Goal: Information Seeking & Learning: Learn about a topic

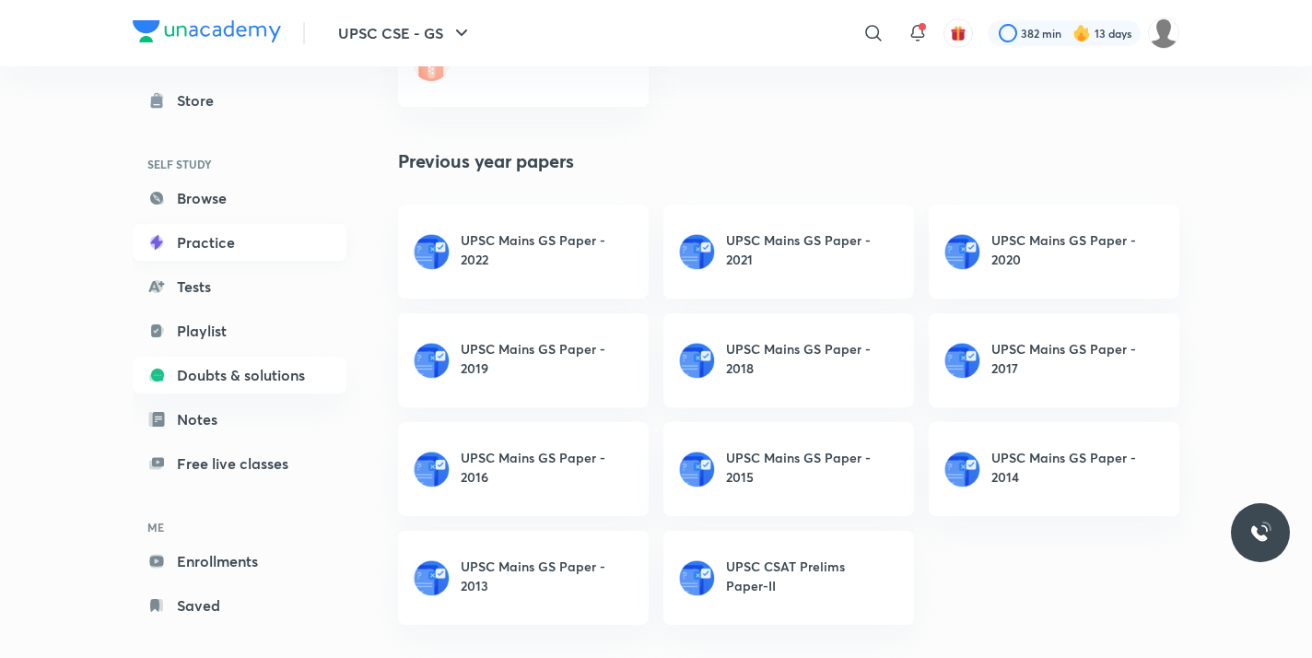
scroll to position [83, 0]
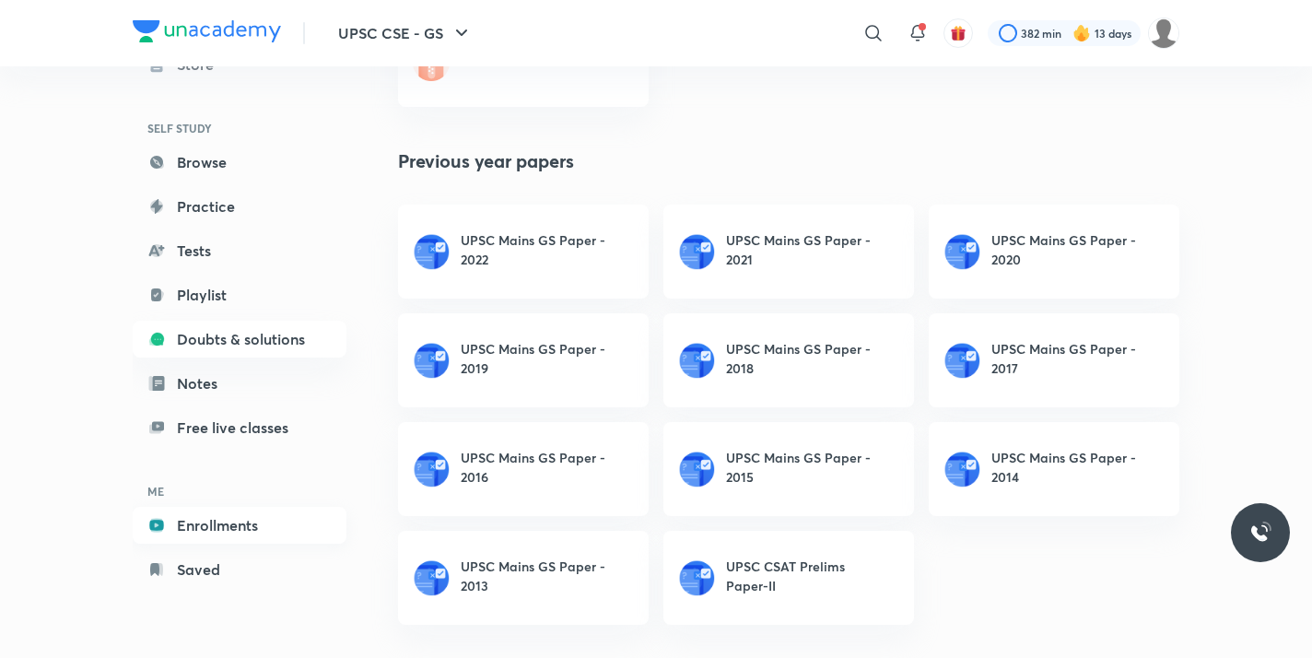
click at [179, 518] on link "Enrollments" at bounding box center [240, 525] width 214 height 37
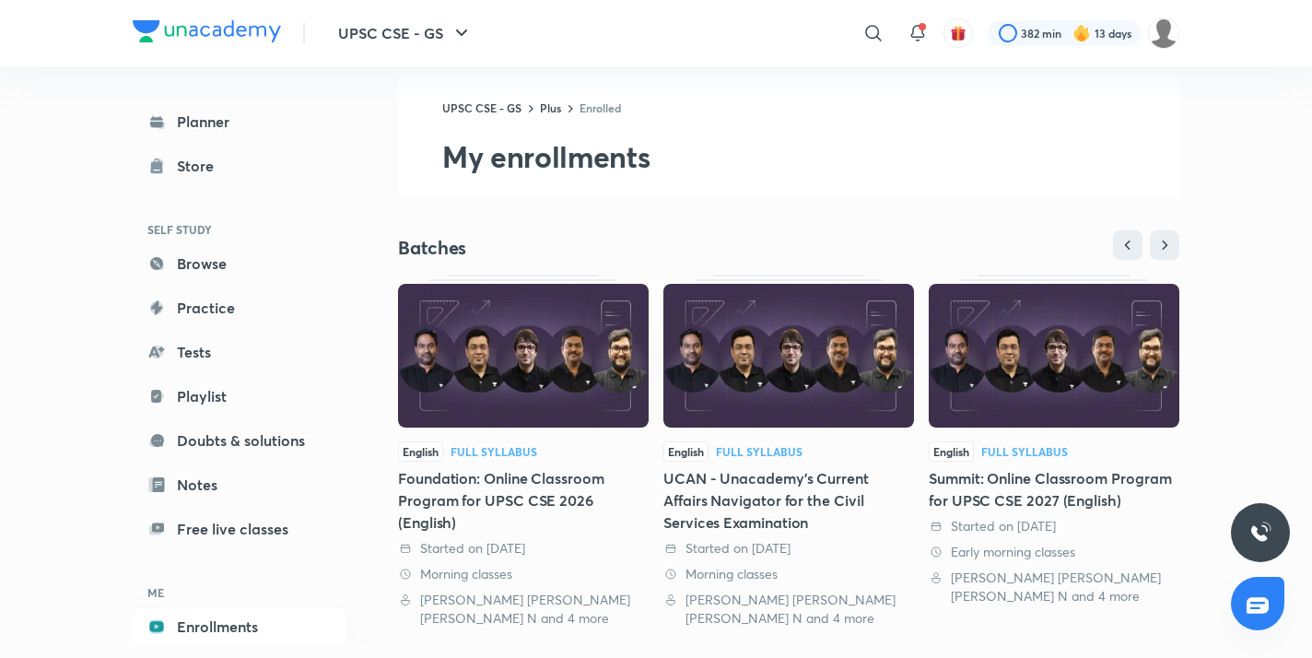
scroll to position [41, 0]
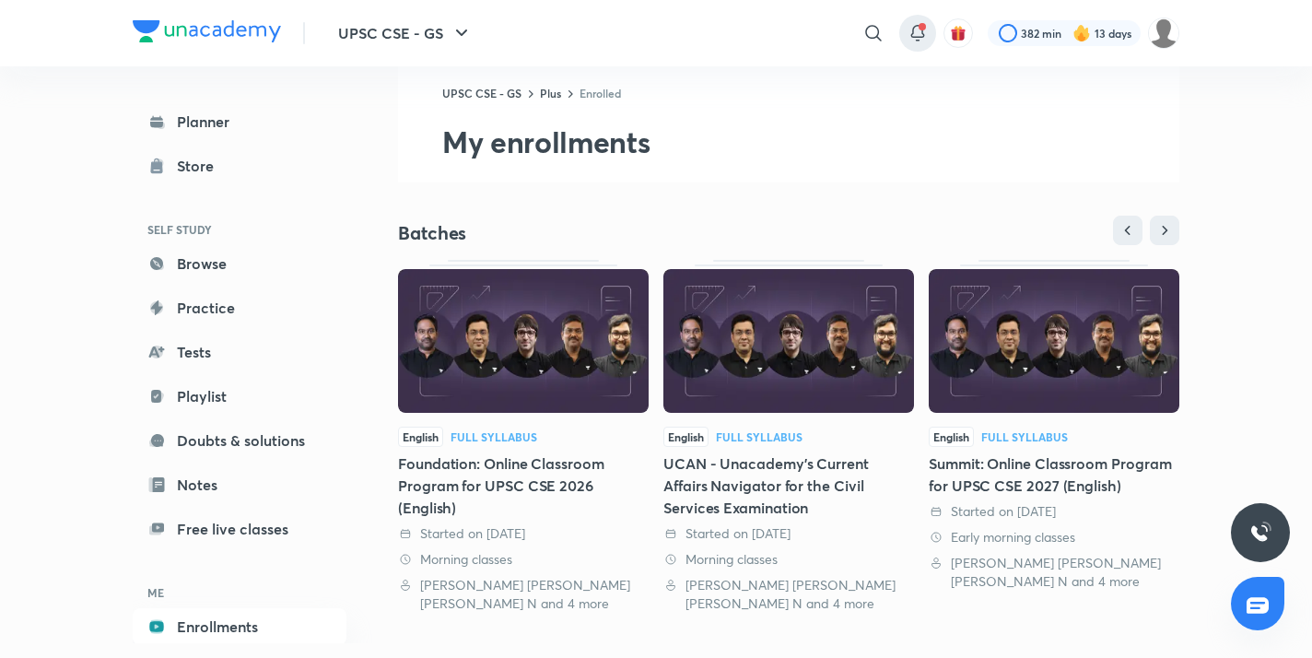
click at [915, 29] on icon at bounding box center [917, 33] width 22 height 22
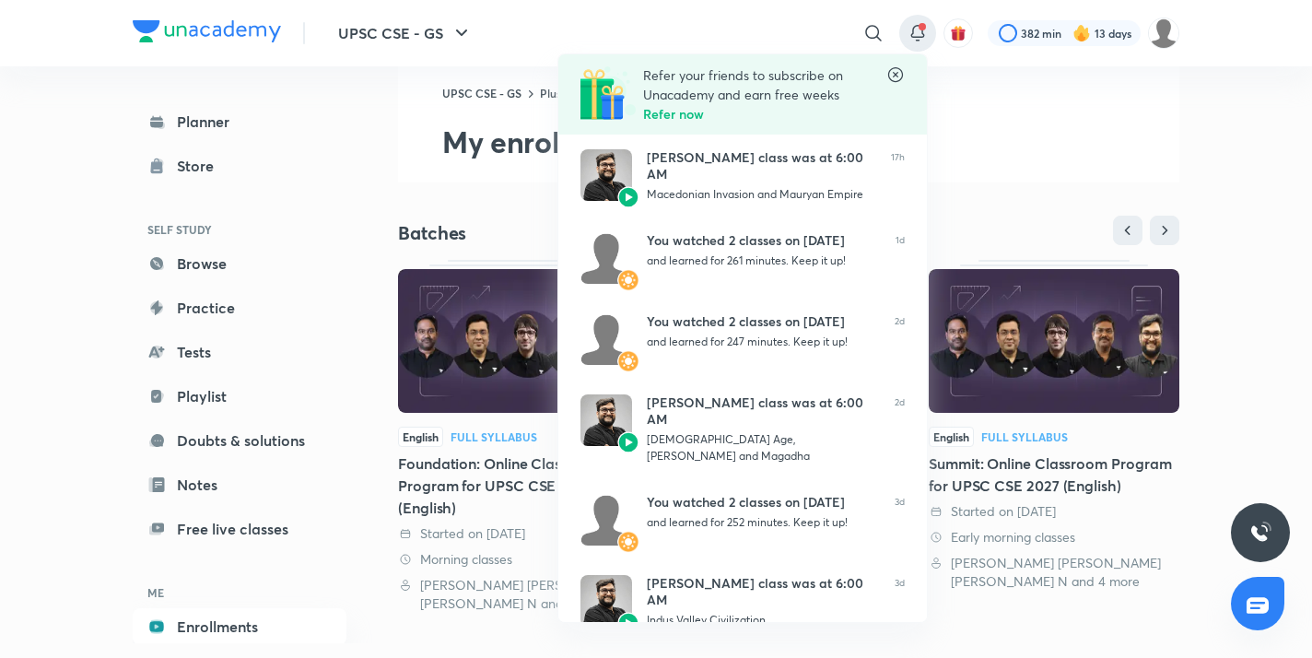
click at [895, 78] on icon at bounding box center [895, 74] width 18 height 18
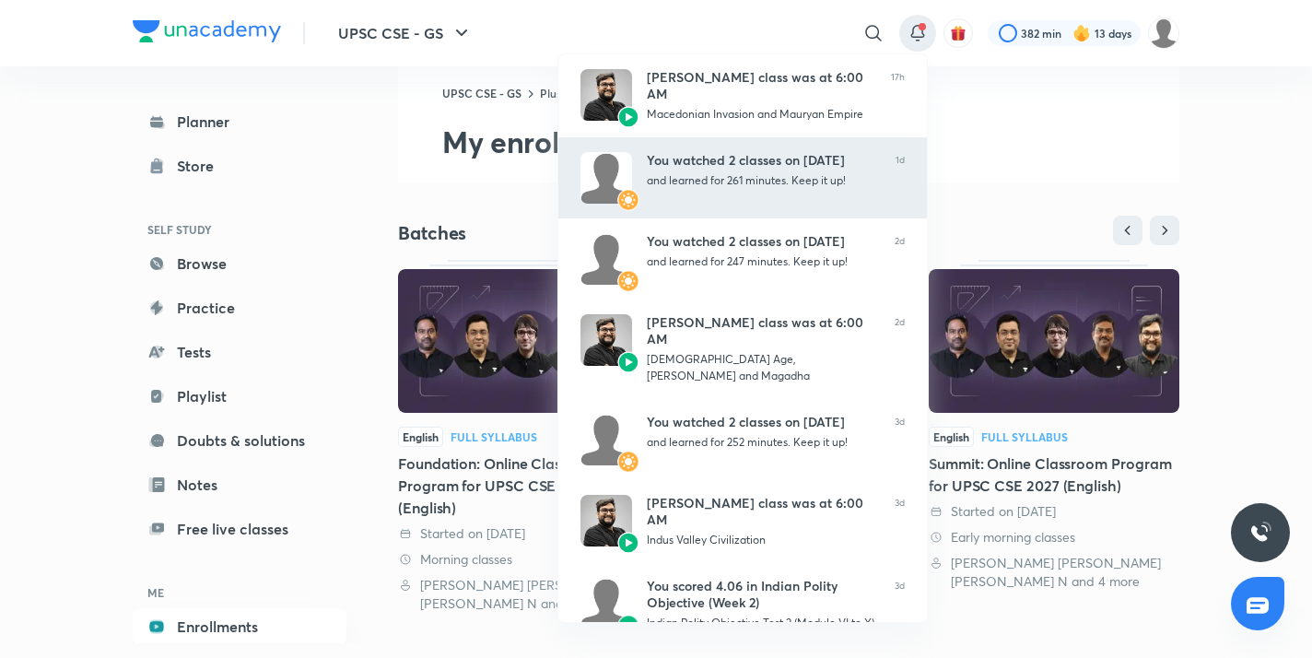
scroll to position [333, 0]
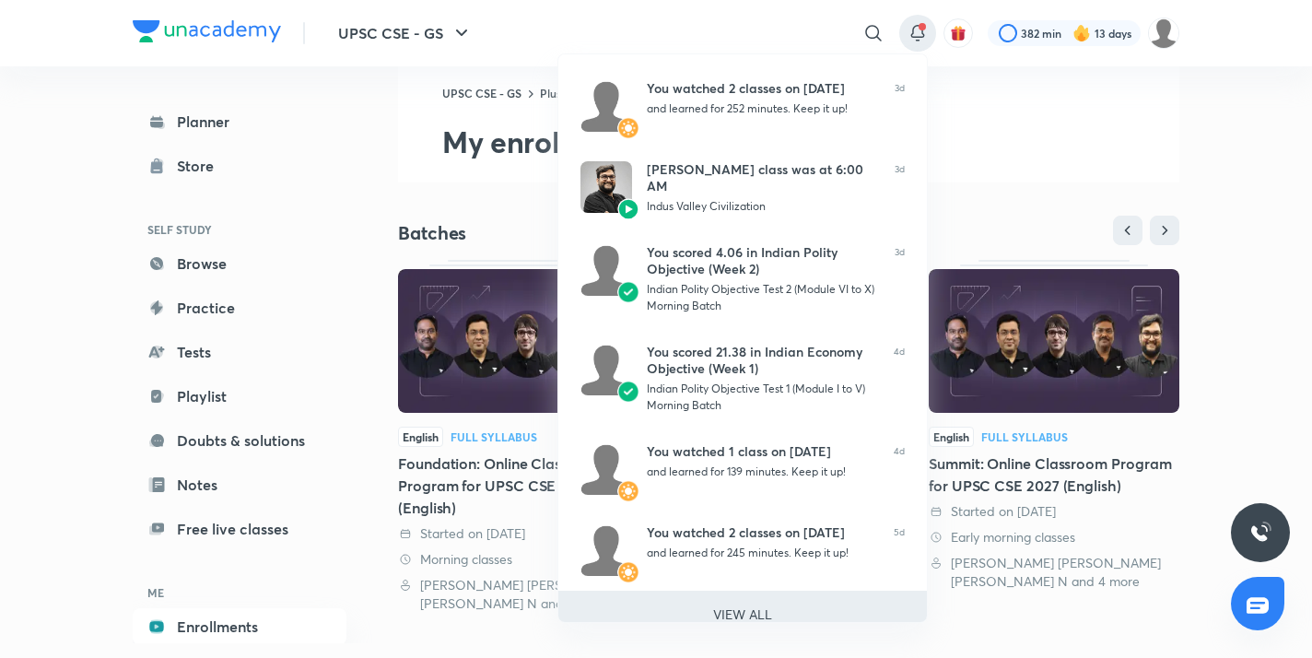
click at [738, 613] on li "VIEW ALL" at bounding box center [742, 613] width 368 height 46
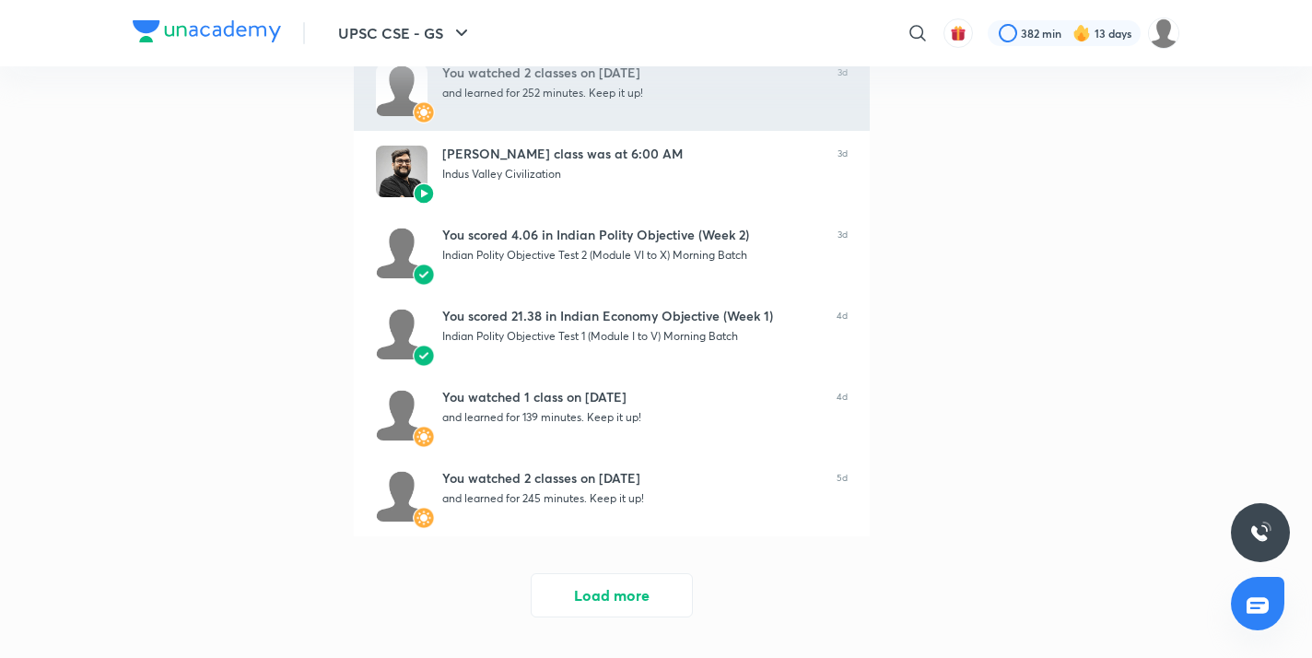
scroll to position [427, 0]
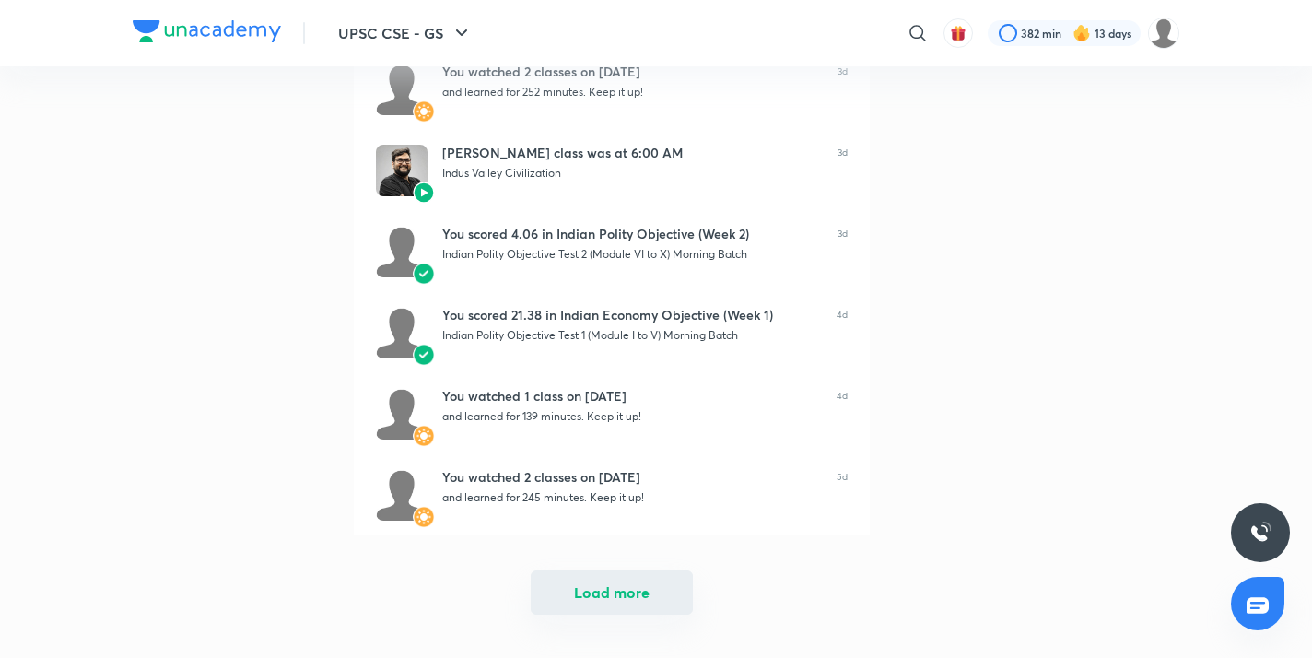
click at [633, 597] on button "Load more" at bounding box center [612, 592] width 162 height 44
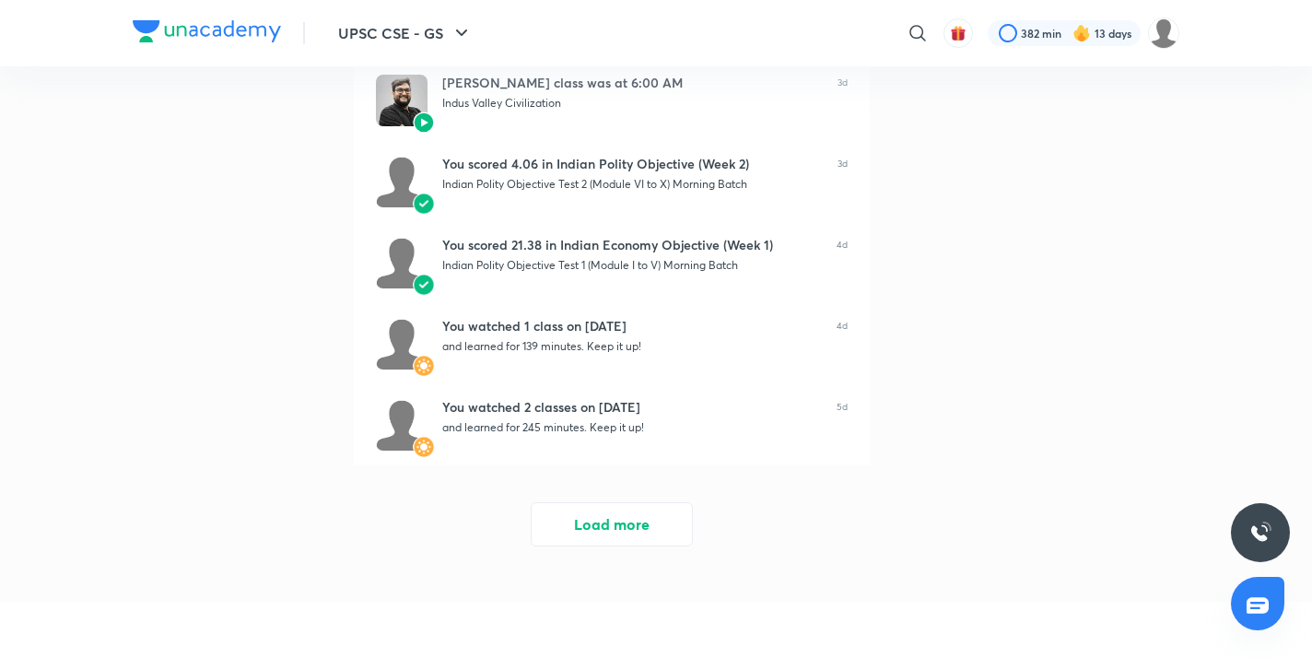
scroll to position [1307, 0]
click at [627, 535] on button "Load more" at bounding box center [612, 523] width 162 height 44
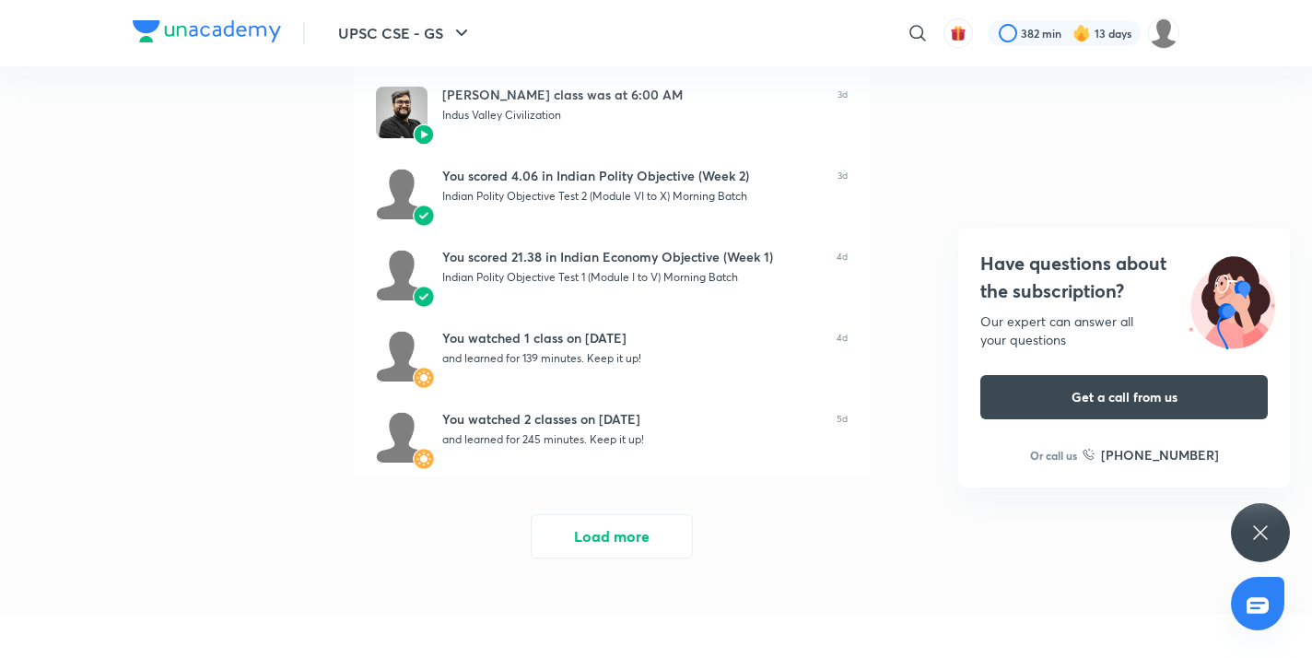
scroll to position [2108, 0]
click at [627, 535] on button "Load more" at bounding box center [612, 535] width 162 height 44
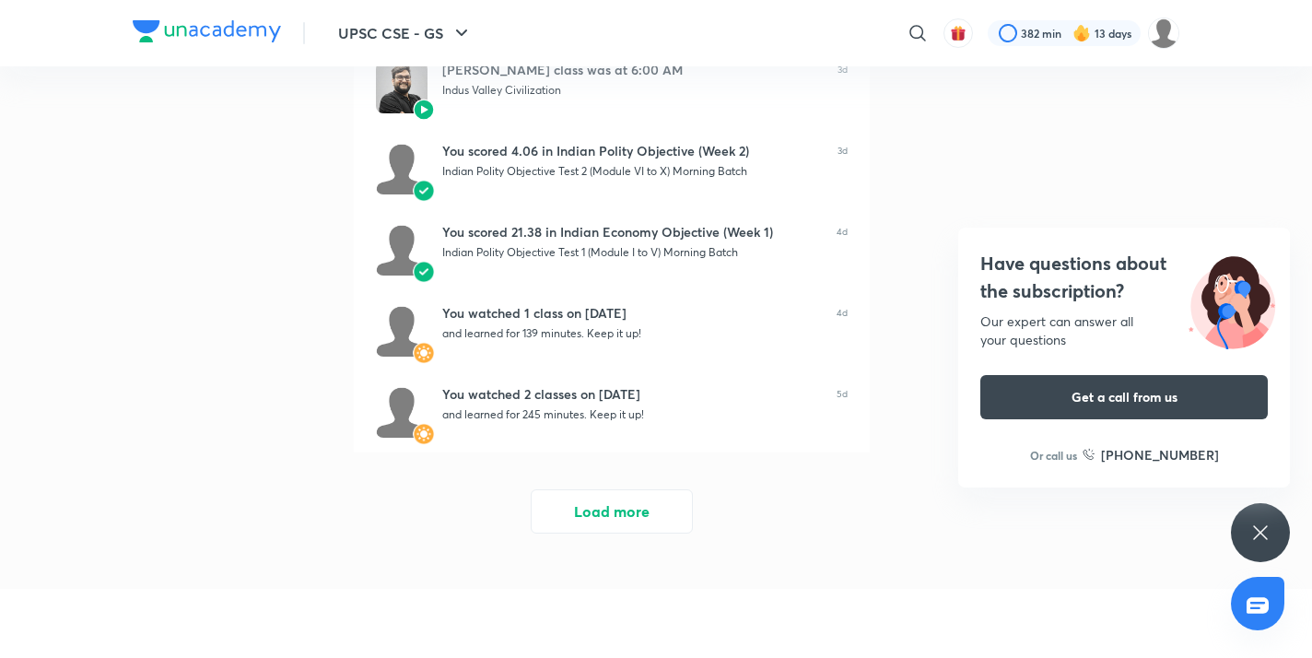
scroll to position [2943, 0]
click at [627, 520] on button "Load more" at bounding box center [612, 508] width 162 height 44
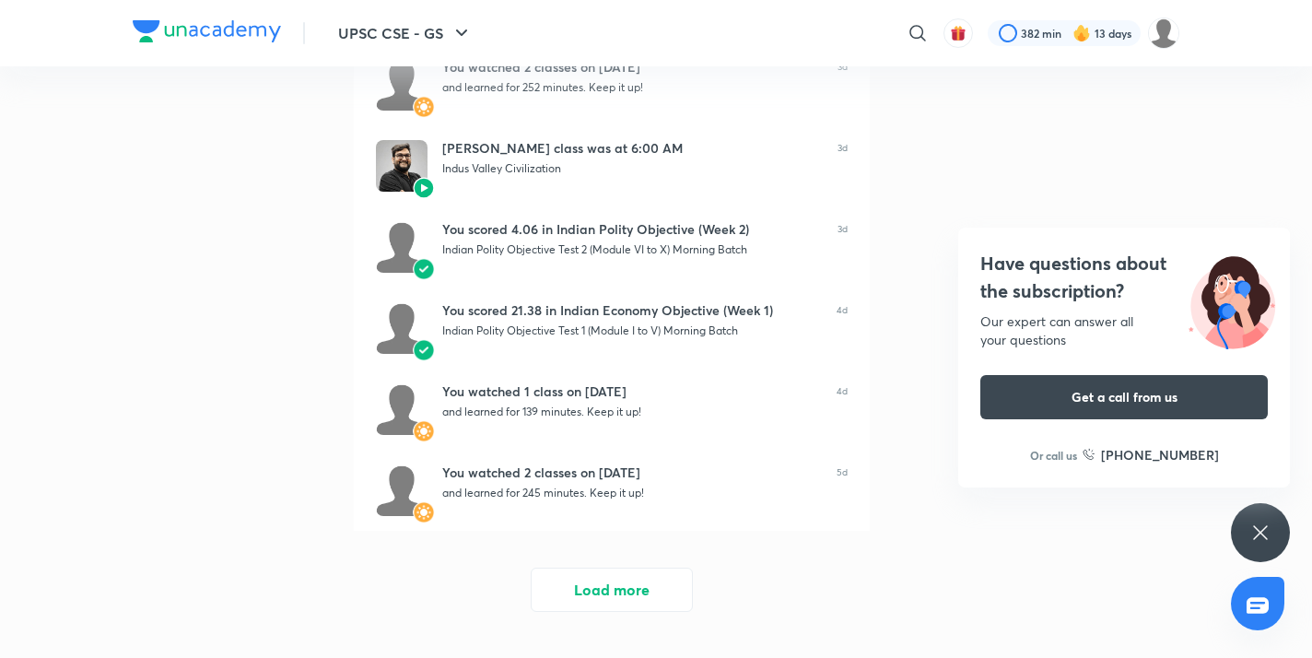
scroll to position [3674, 0]
click at [623, 585] on button "Load more" at bounding box center [612, 589] width 162 height 44
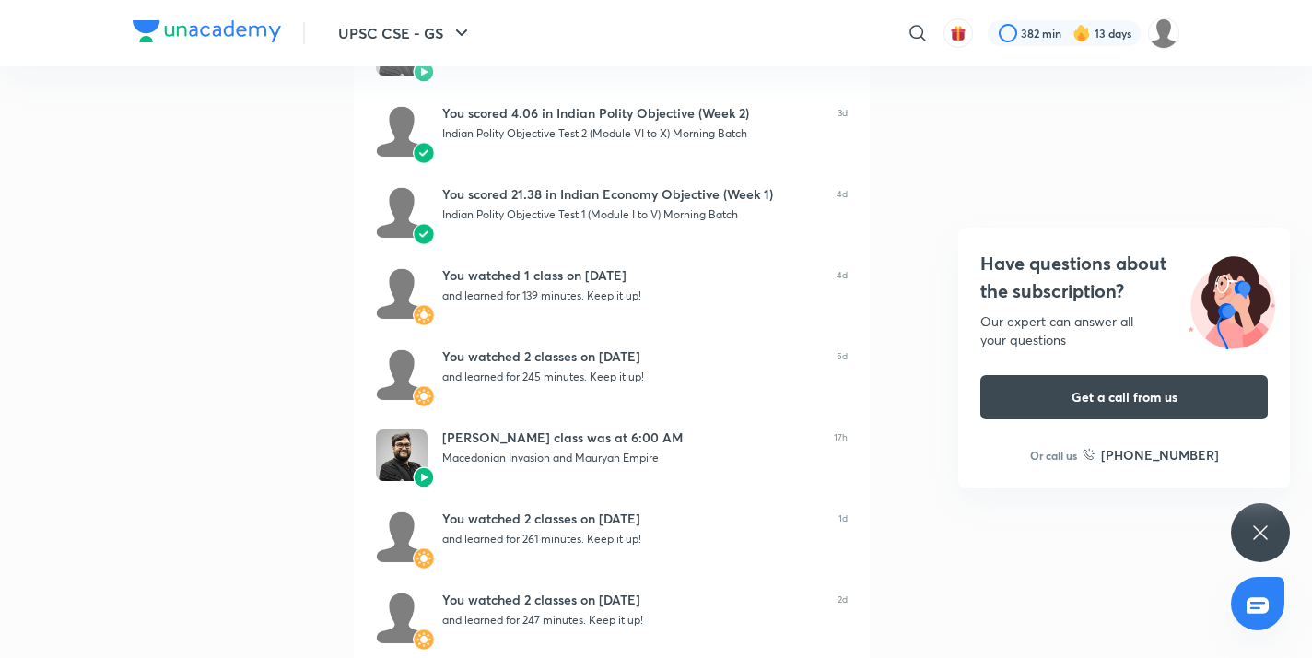
scroll to position [0, 0]
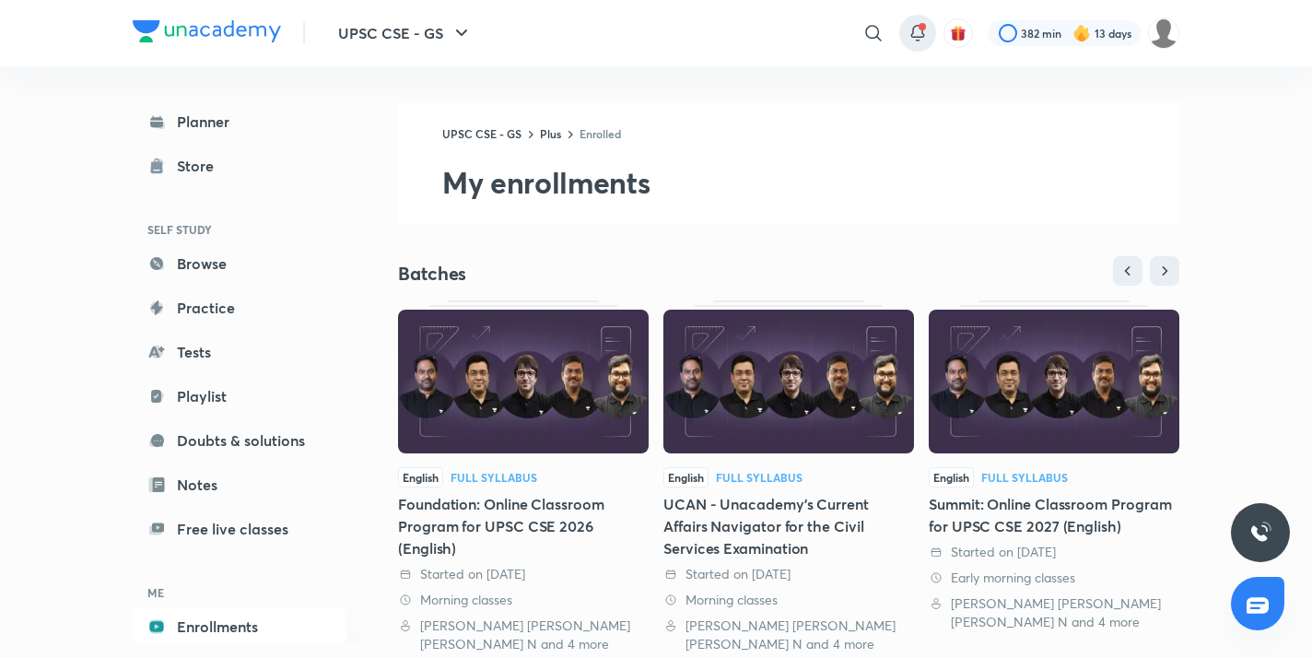
click at [911, 23] on icon at bounding box center [917, 33] width 22 height 22
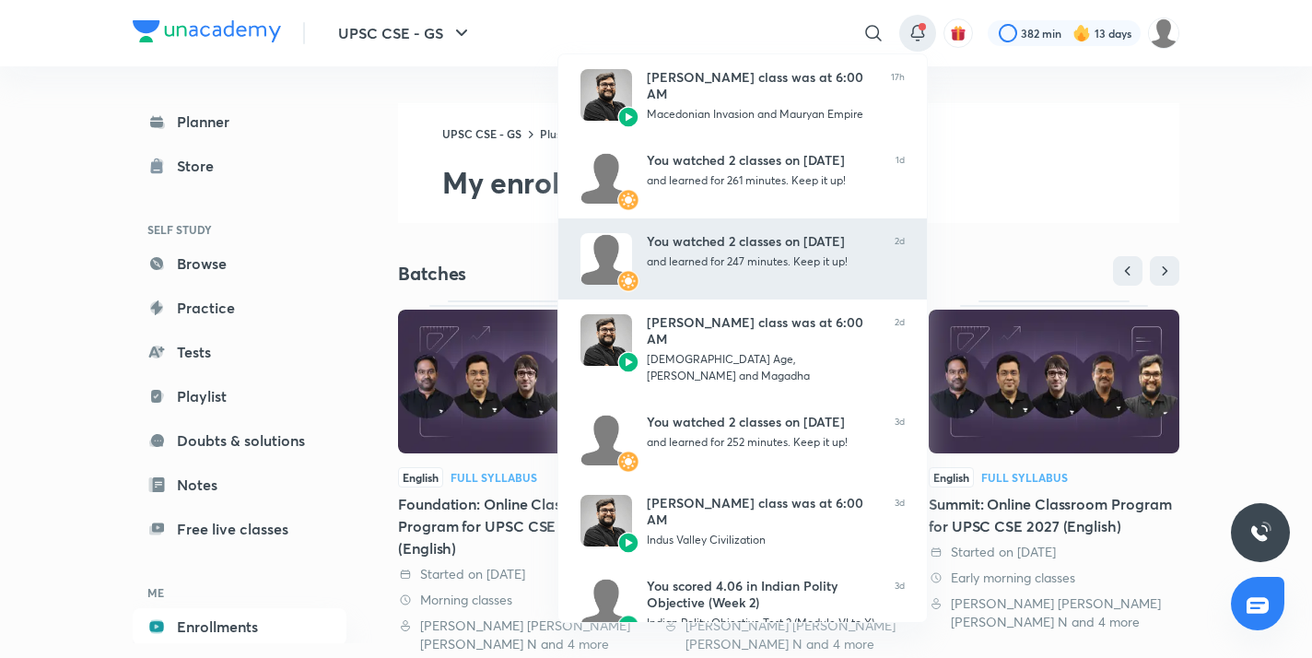
scroll to position [333, 0]
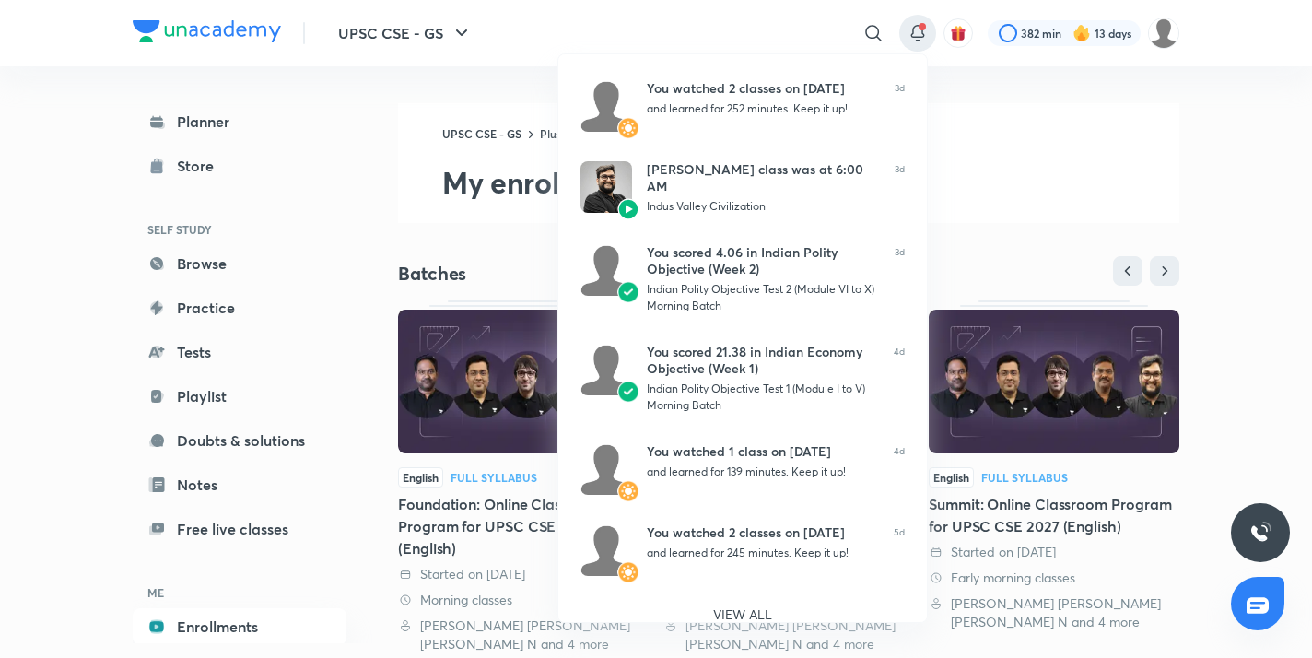
click at [1042, 211] on div at bounding box center [656, 329] width 1312 height 658
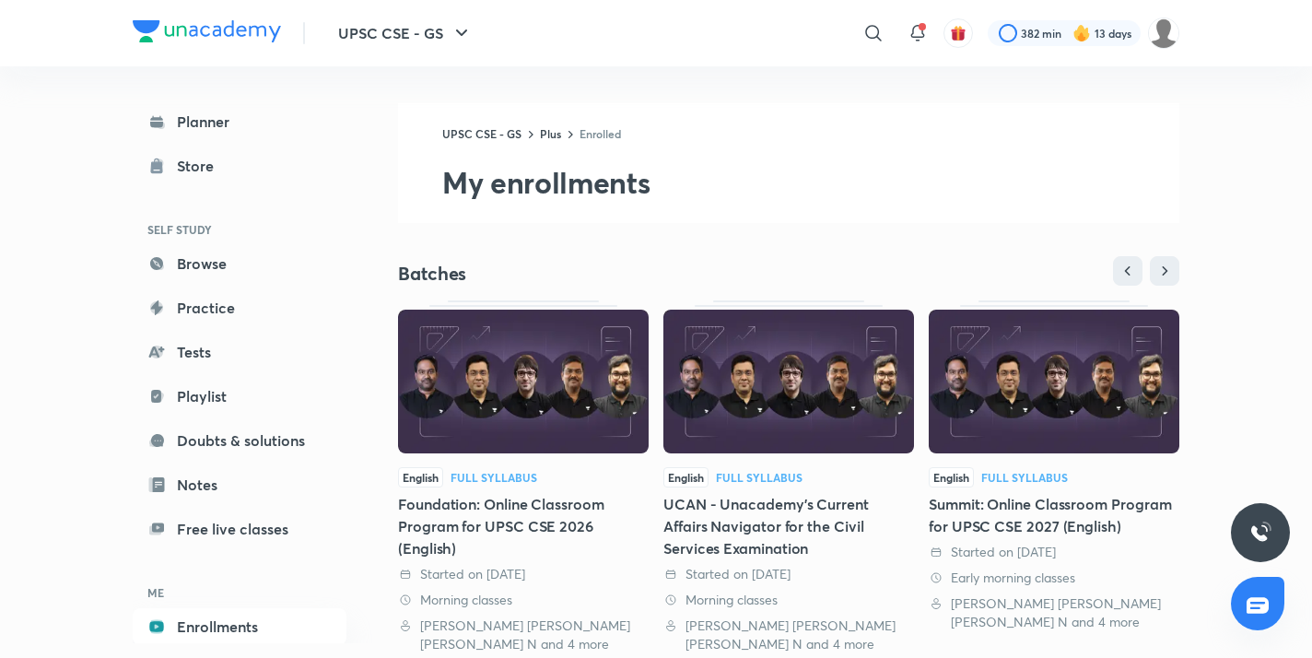
click at [480, 403] on img at bounding box center [523, 382] width 251 height 144
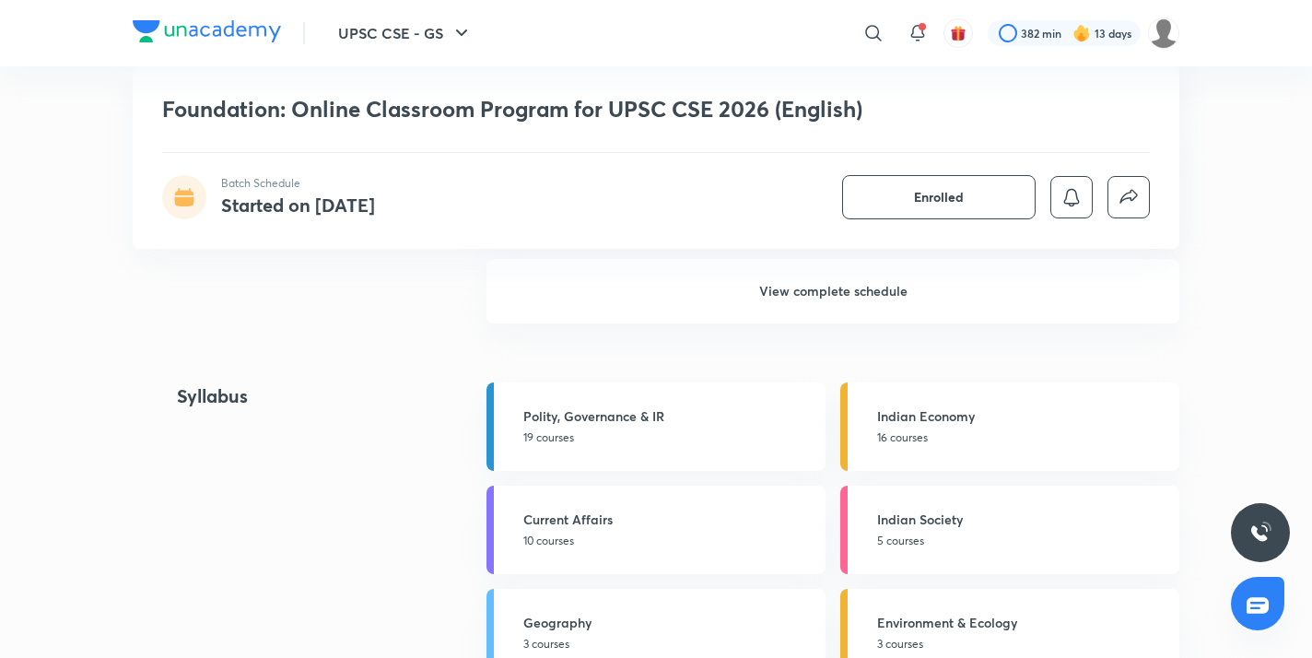
scroll to position [3898, 0]
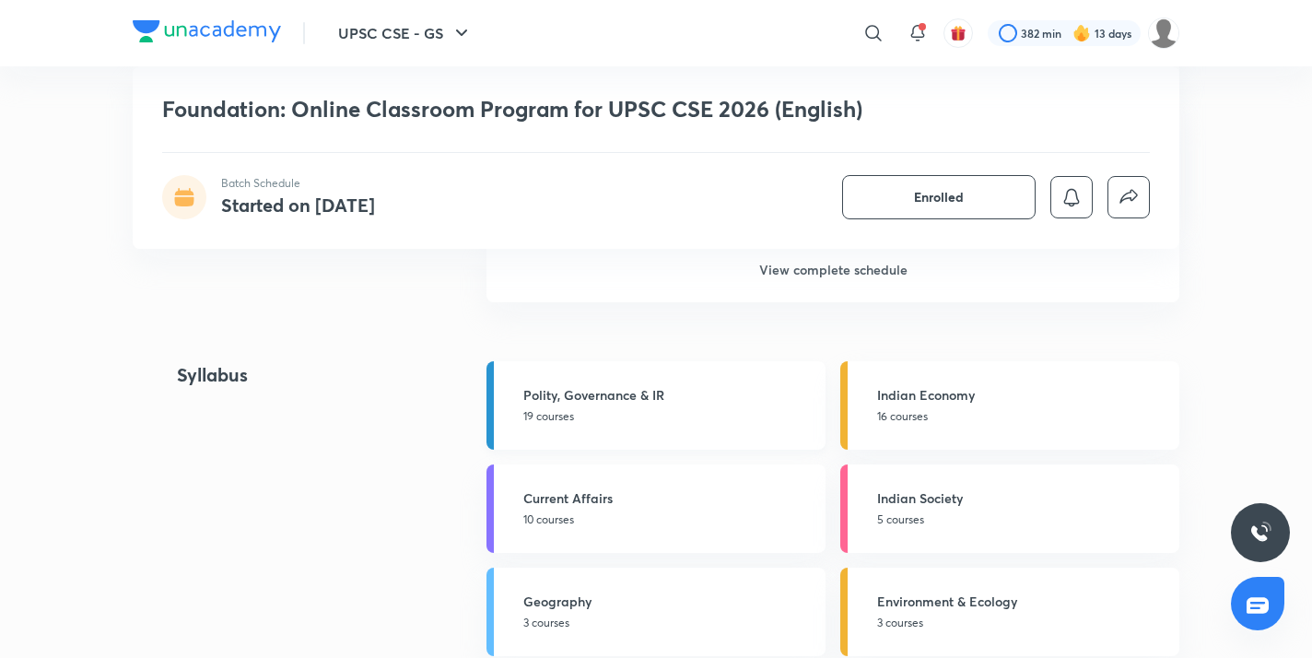
click at [524, 414] on p "19 courses" at bounding box center [668, 416] width 291 height 17
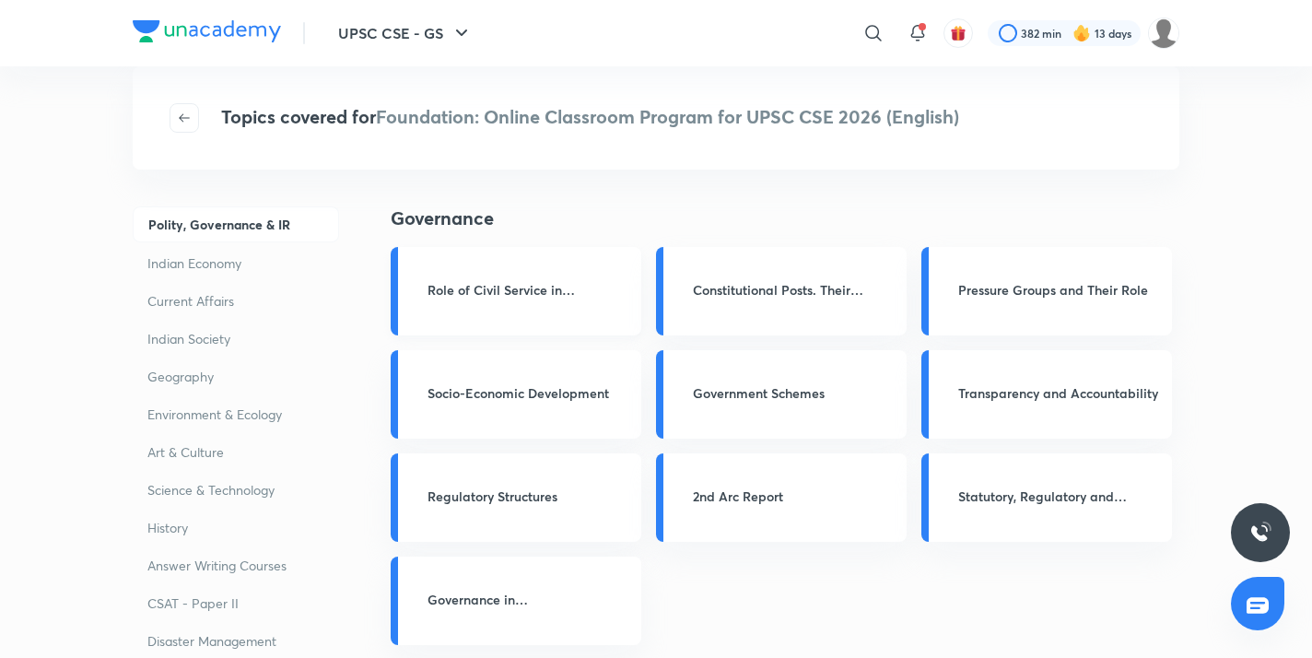
click at [581, 288] on h3 "Role of Civil Service in Democracy" at bounding box center [528, 289] width 203 height 19
click at [580, 288] on h3 "Role of Civil Service in Democracy" at bounding box center [528, 289] width 203 height 19
click at [462, 267] on div "Role of Civil Service in Democracy" at bounding box center [516, 291] width 251 height 88
click at [204, 255] on p "Indian Economy" at bounding box center [236, 263] width 206 height 34
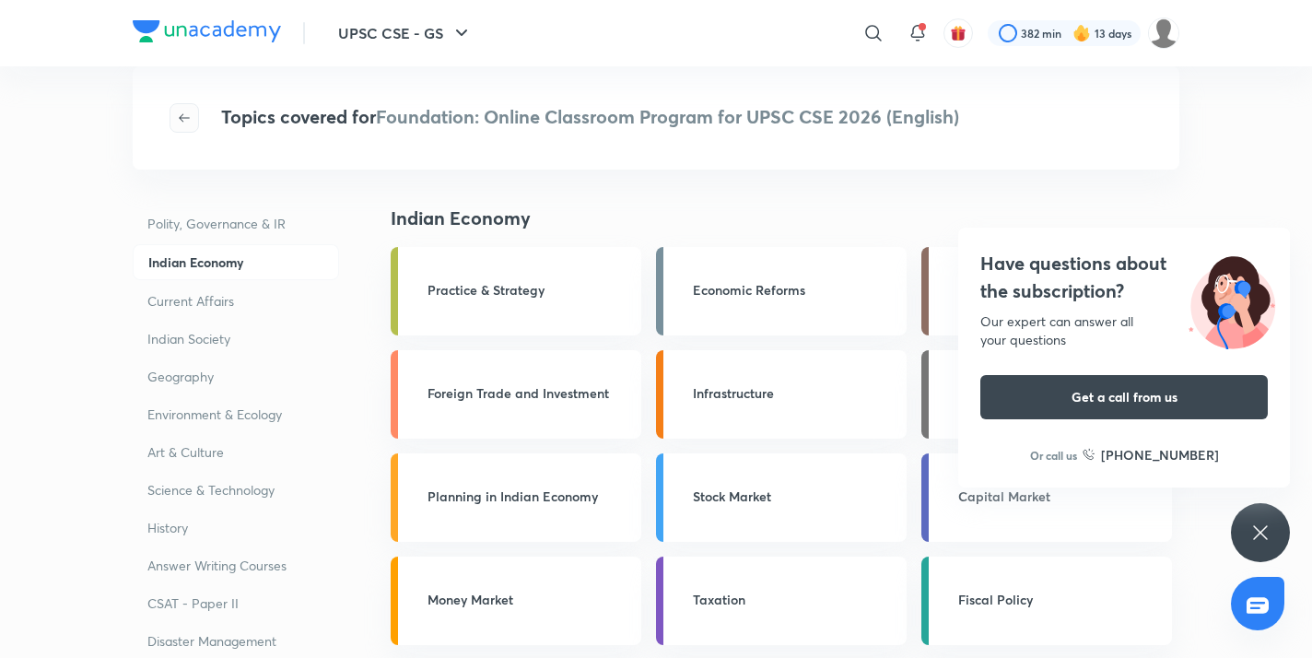
click at [174, 121] on span "button" at bounding box center [184, 118] width 28 height 15
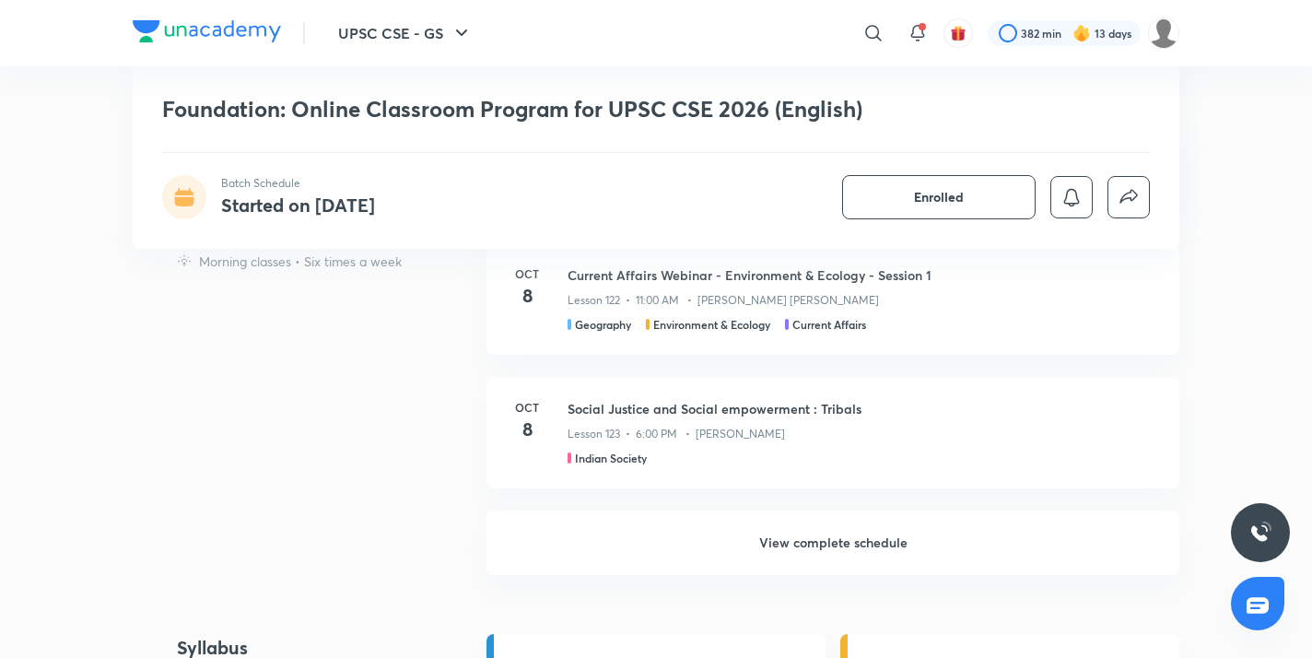
scroll to position [3668, 0]
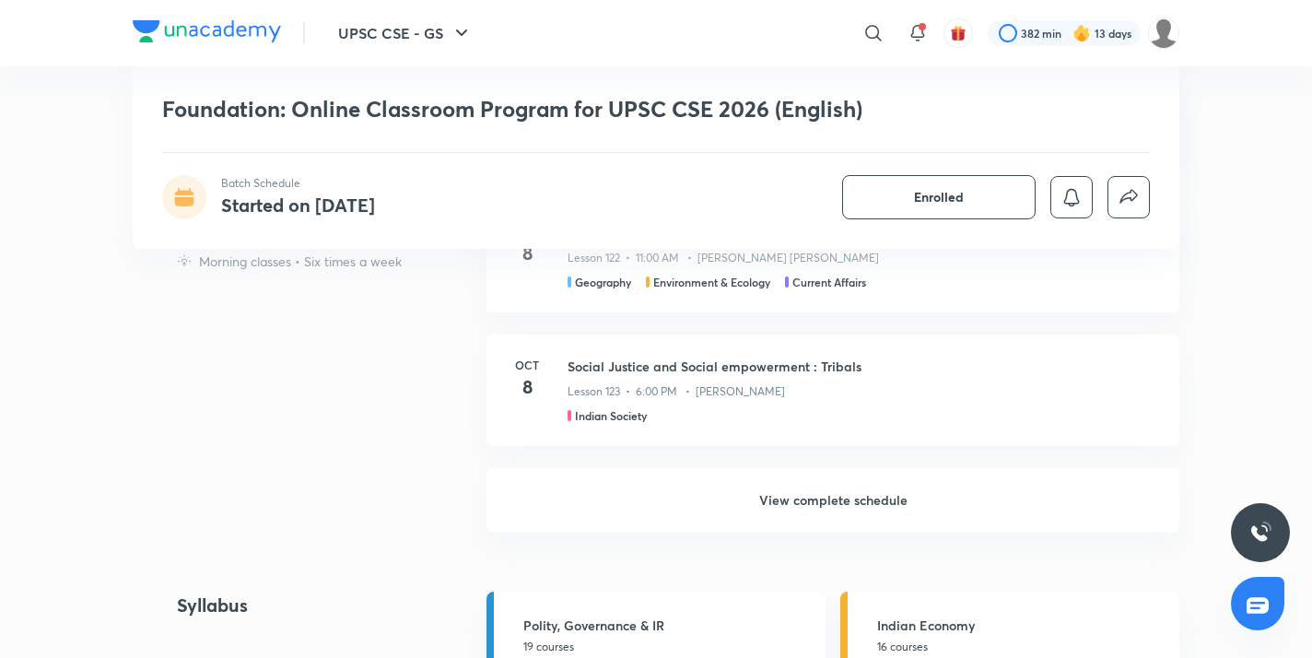
click at [552, 497] on h6 "View complete schedule" at bounding box center [832, 500] width 693 height 64
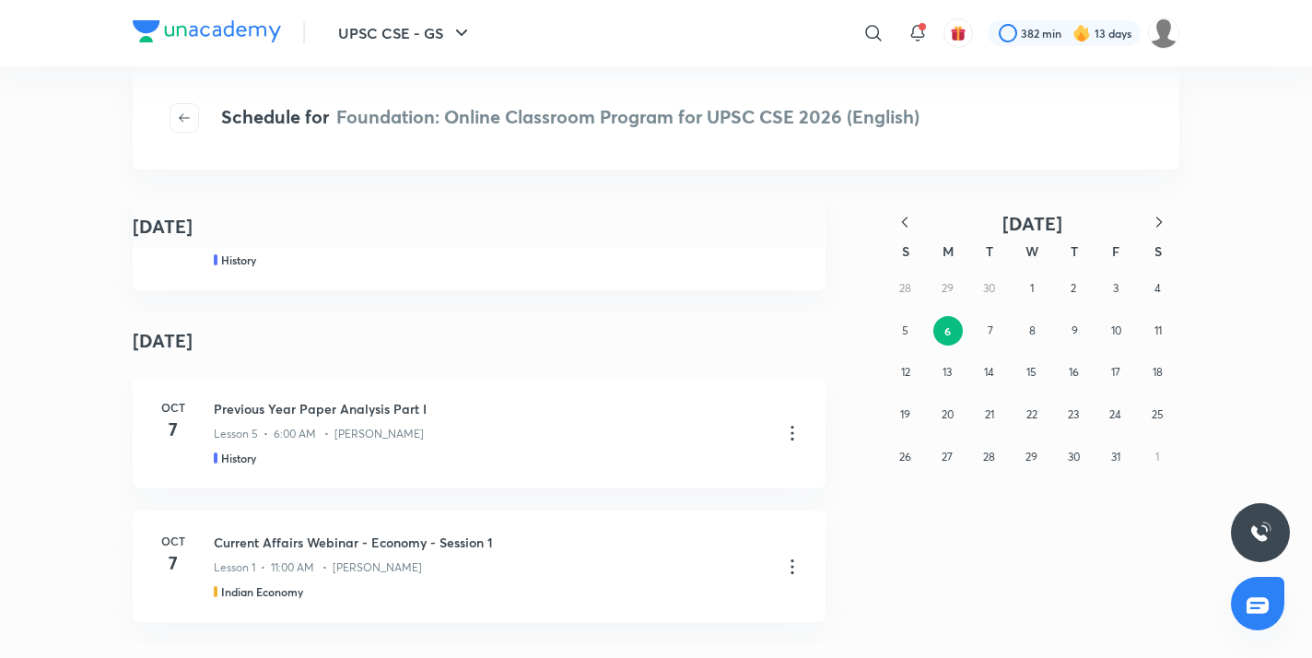
scroll to position [99, 0]
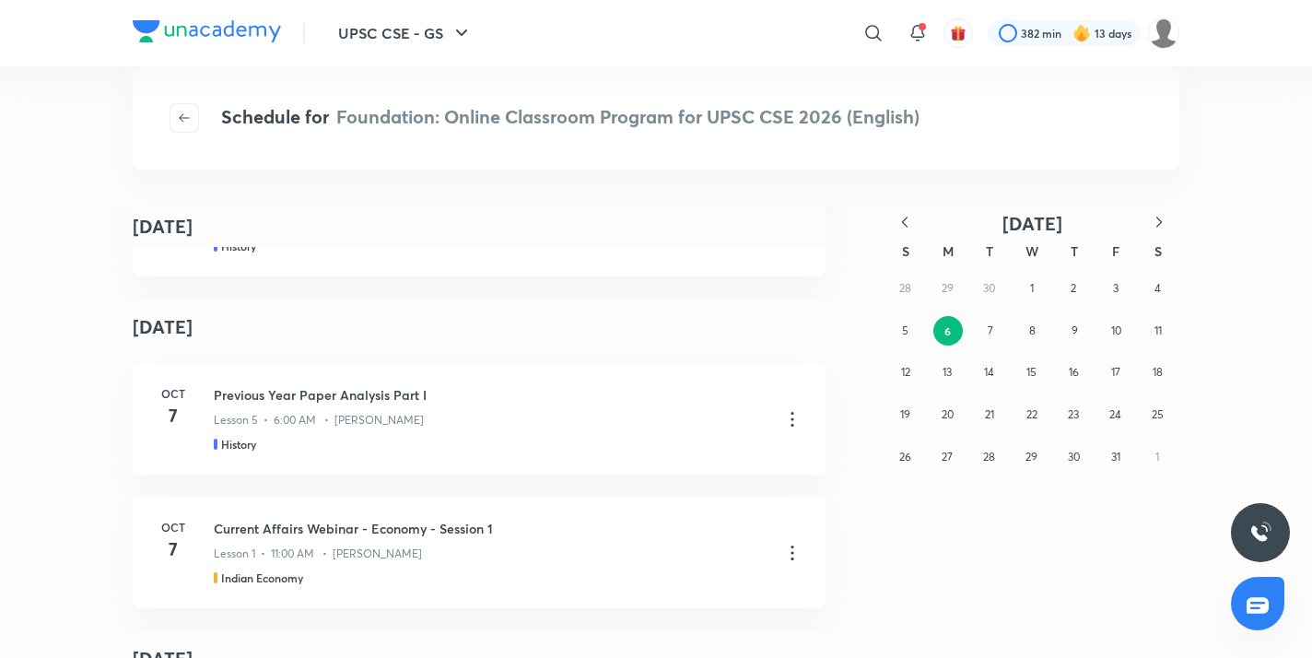
click at [1159, 221] on icon "button" at bounding box center [1159, 222] width 18 height 18
click at [911, 511] on button "30" at bounding box center [905, 498] width 29 height 29
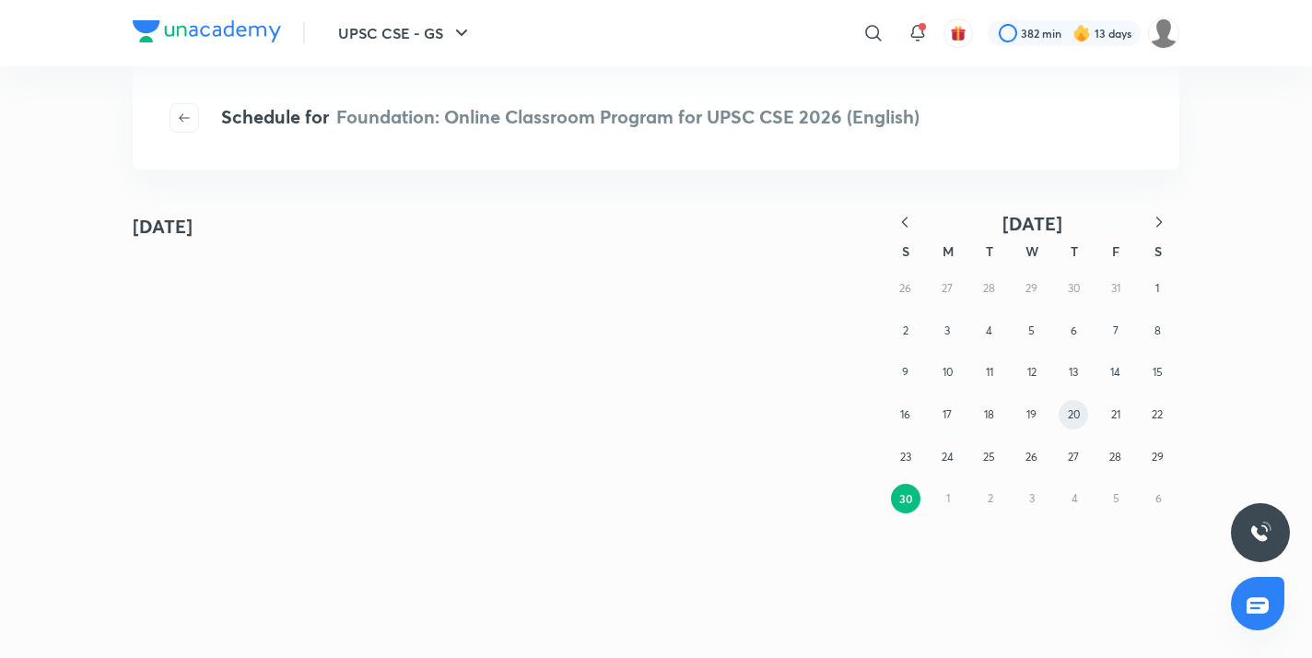
click at [1059, 403] on div "26 27 28 29 30 31 1 2 3 4 5 6 7 8 9 10 11 12 13 14 15 16 17 18 19 20 21 22 23 2…" at bounding box center [1031, 393] width 295 height 252
click at [1071, 403] on button "20" at bounding box center [1072, 414] width 29 height 29
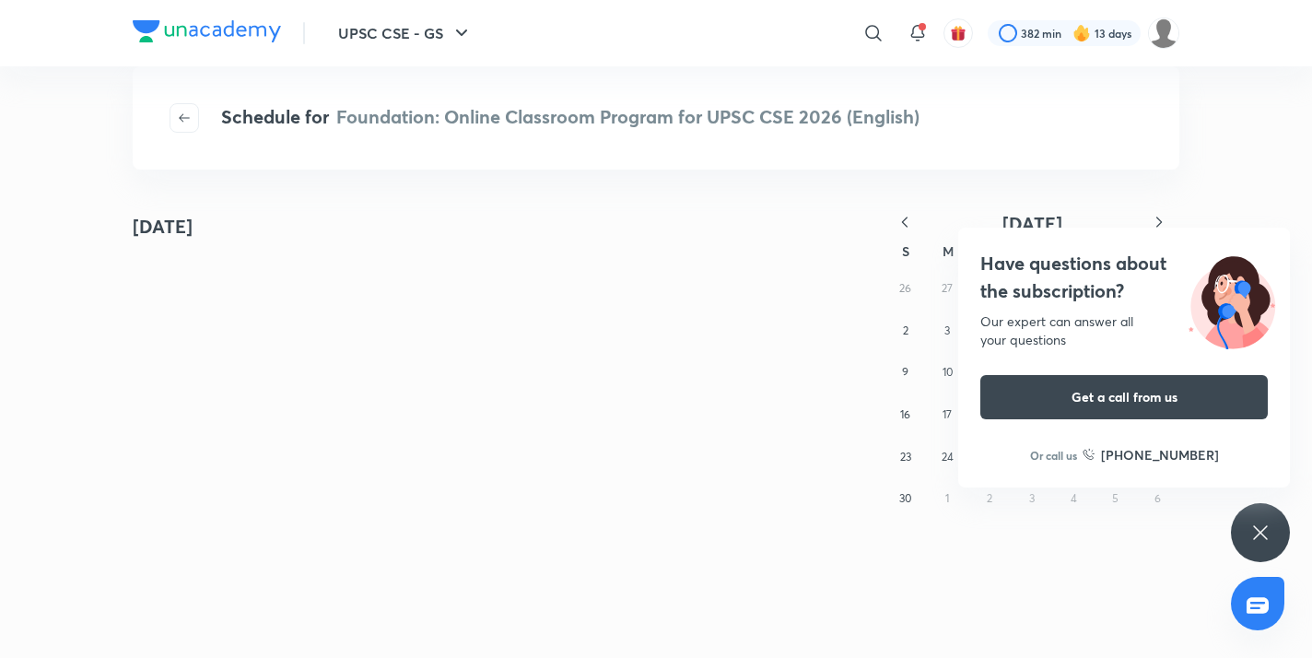
click at [1270, 526] on div "Have questions about the subscription? Our expert can answer all your questions…" at bounding box center [1260, 532] width 59 height 59
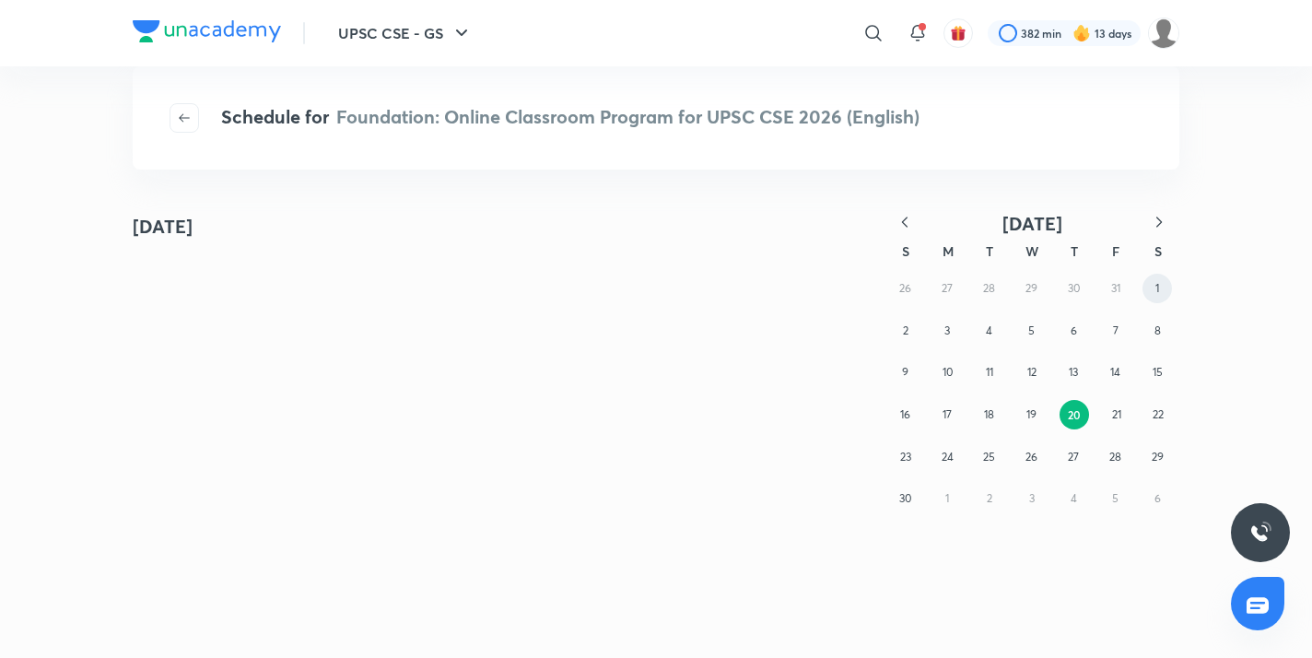
click at [1164, 283] on button "1" at bounding box center [1156, 288] width 29 height 29
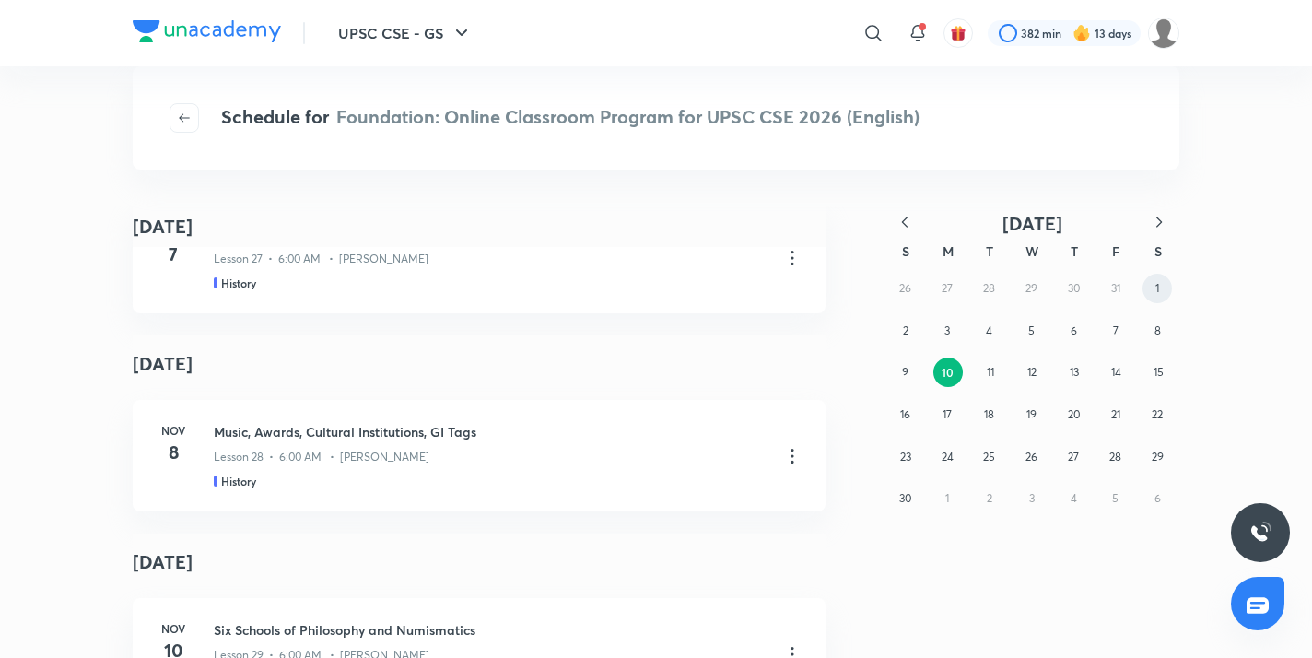
scroll to position [1720, 0]
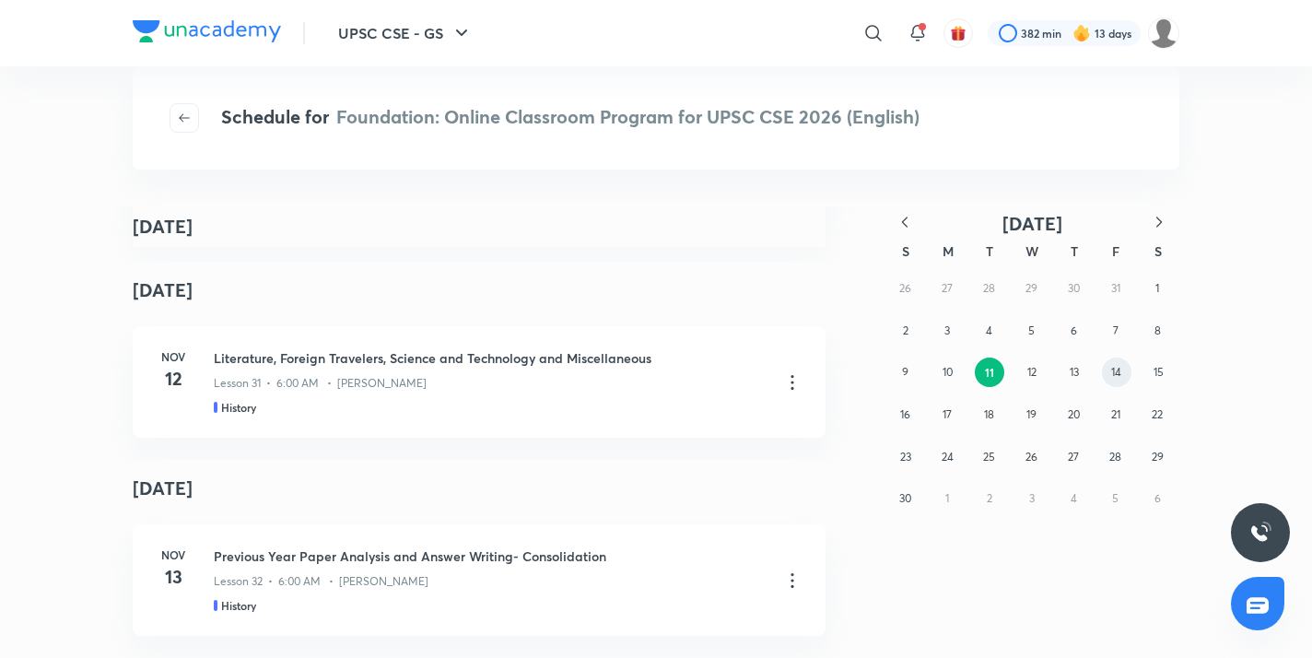
click at [1118, 373] on abbr "14" at bounding box center [1116, 372] width 10 height 14
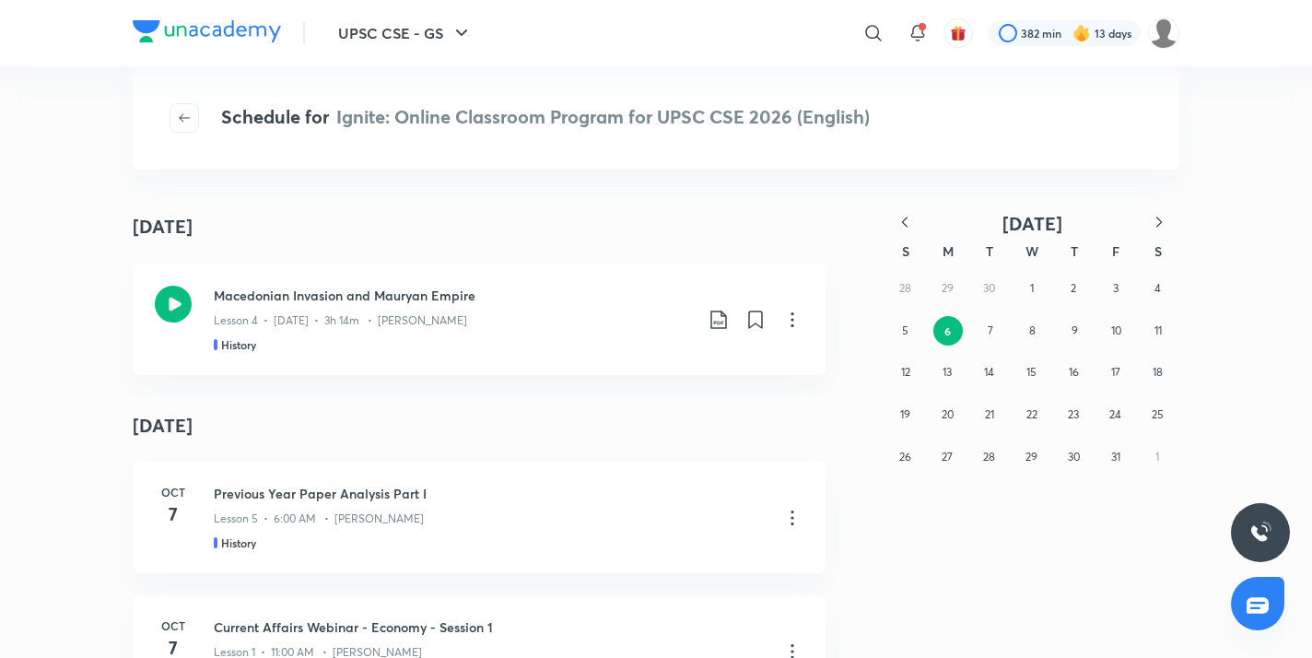
click at [989, 284] on div "28 29 30 1 2 3 4 5 6 7 8 9 10 11 12 13 14 15 16 17 18 19 20 21 22 23 24 25 26 2…" at bounding box center [1031, 372] width 295 height 210
click at [905, 221] on icon "button" at bounding box center [904, 222] width 18 height 18
click at [996, 460] on button "30" at bounding box center [989, 456] width 29 height 29
click at [906, 228] on icon "button" at bounding box center [904, 222] width 18 height 18
drag, startPoint x: 991, startPoint y: 464, endPoint x: 970, endPoint y: 451, distance: 24.8
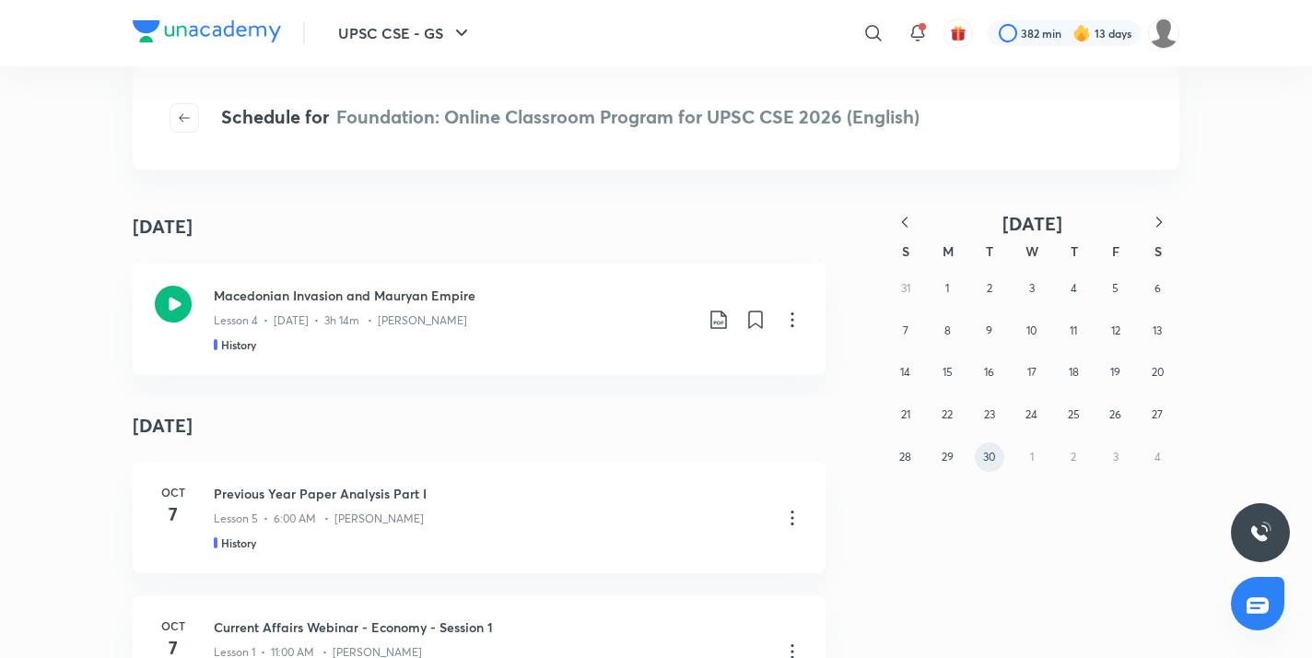
click at [991, 463] on button "30" at bounding box center [989, 456] width 29 height 29
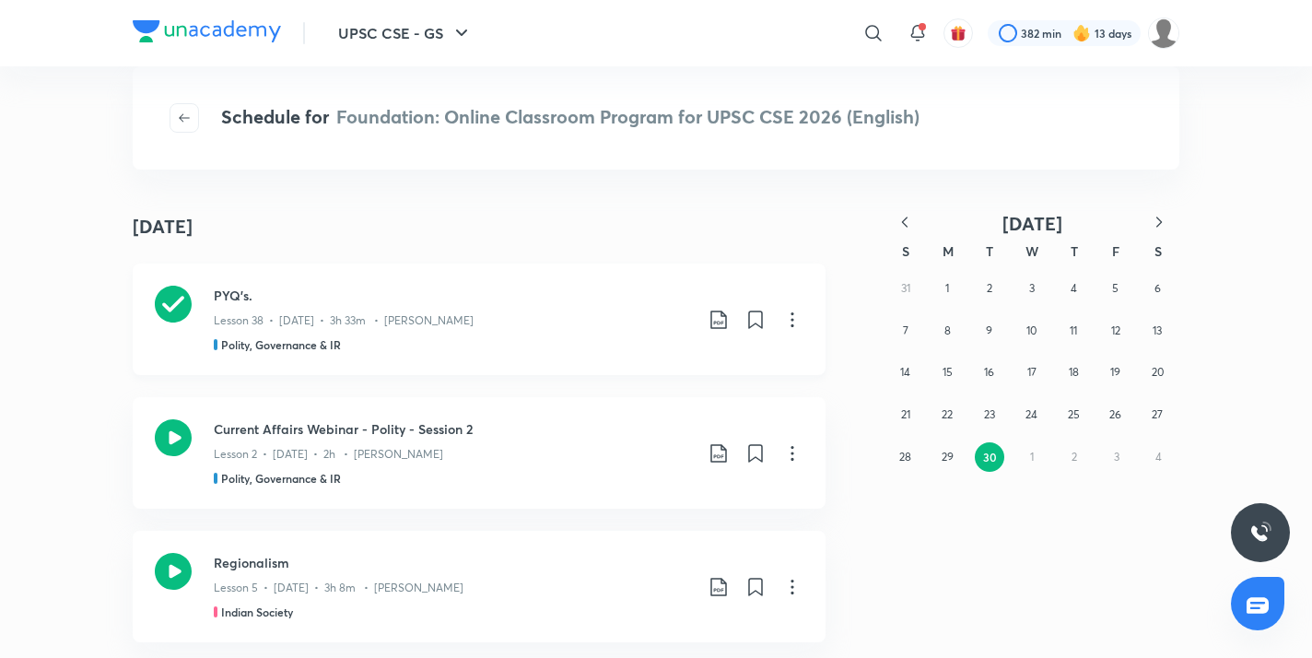
click at [719, 316] on icon at bounding box center [718, 319] width 16 height 18
click at [623, 415] on li "With annotation" at bounding box center [616, 419] width 211 height 34
click at [554, 420] on p "With annotation" at bounding box center [573, 418] width 95 height 19
